Goal: Information Seeking & Learning: Learn about a topic

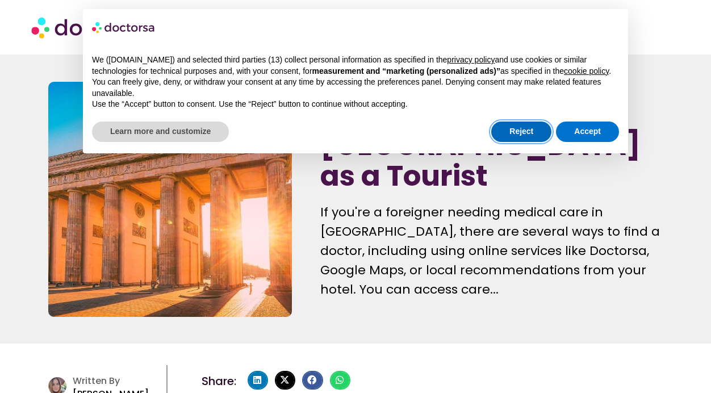
click at [507, 142] on button "Reject" at bounding box center [521, 132] width 60 height 20
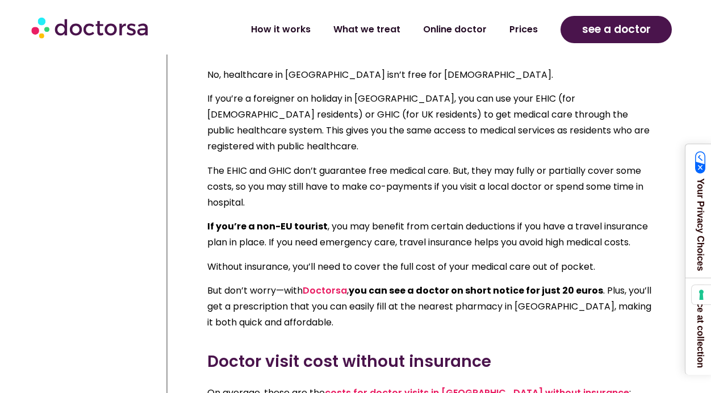
scroll to position [983, 0]
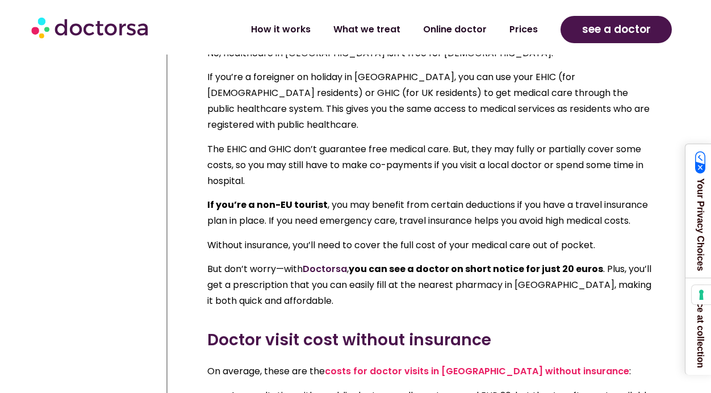
click at [328, 262] on link "Doctorsa" at bounding box center [325, 268] width 44 height 13
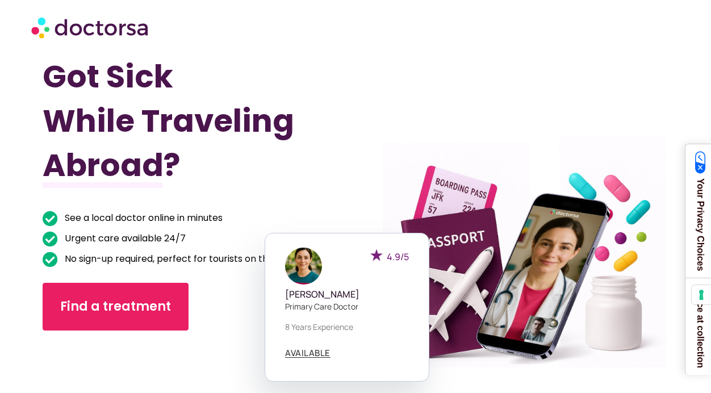
click at [362, 183] on div at bounding box center [511, 253] width 333 height 422
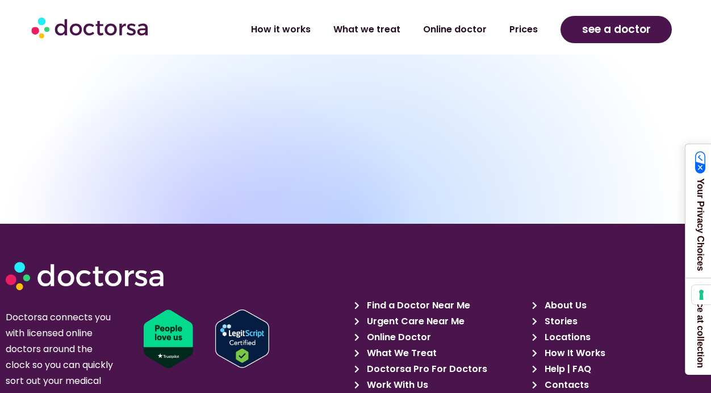
scroll to position [3958, 0]
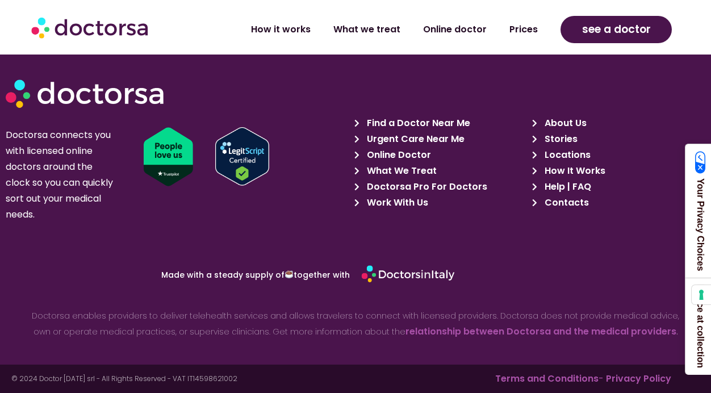
click at [386, 136] on span "Urgent Care Near Me" at bounding box center [414, 139] width 101 height 16
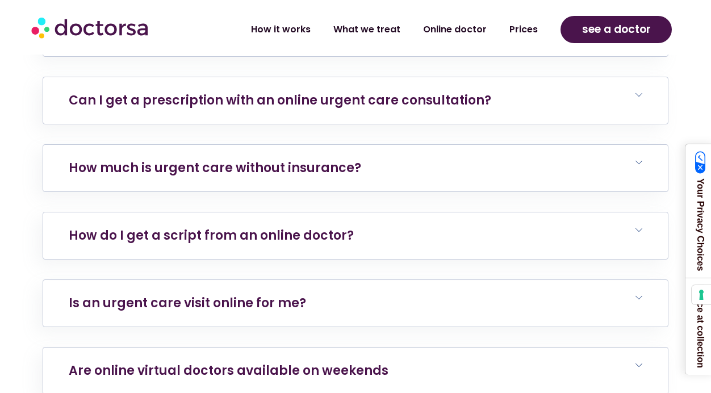
scroll to position [5828, 0]
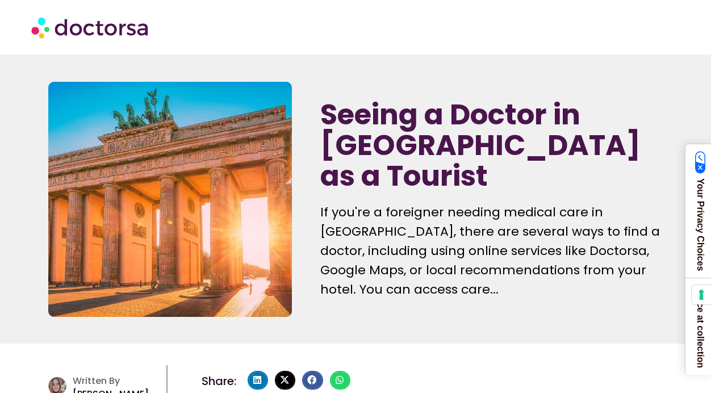
click at [447, 224] on div "If you're a foreigner needing medical care in Germany, there are several ways t…" at bounding box center [491, 251] width 342 height 97
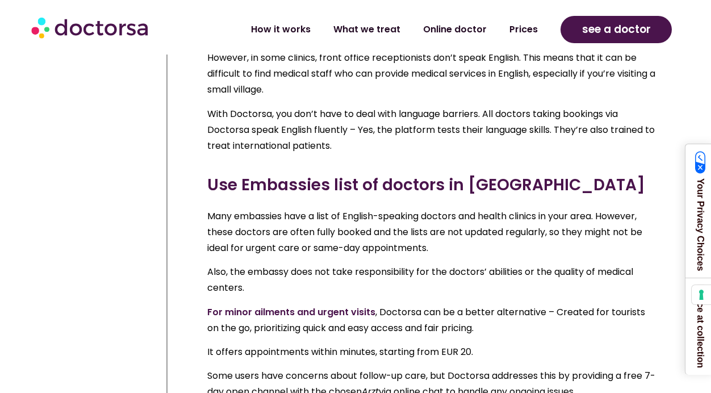
scroll to position [3913, 0]
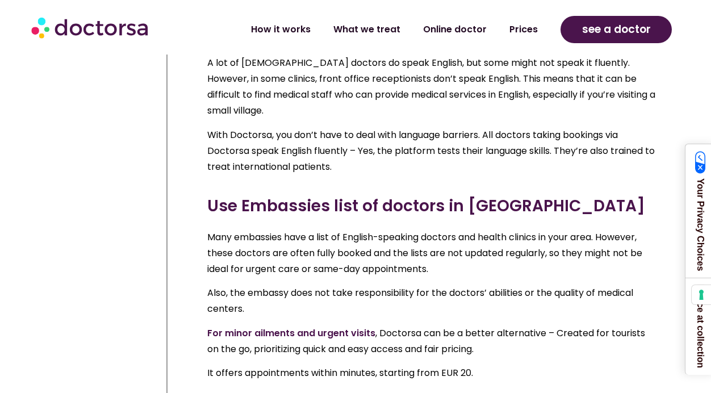
click at [298, 327] on link "For minor ailments and urgent visits" at bounding box center [291, 333] width 168 height 13
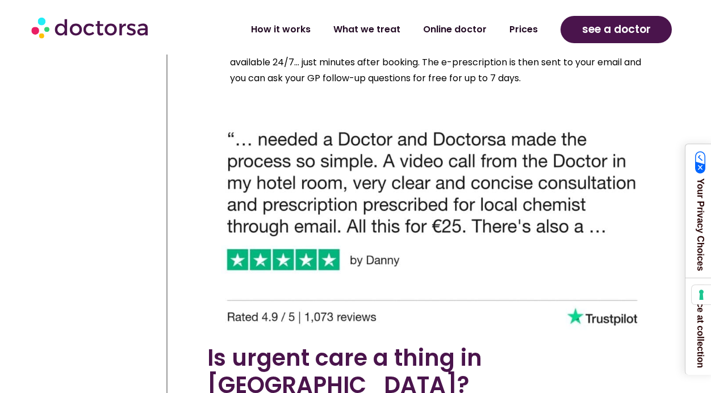
scroll to position [5751, 0]
